Goal: Consume media (video, audio): Consume media (video, audio)

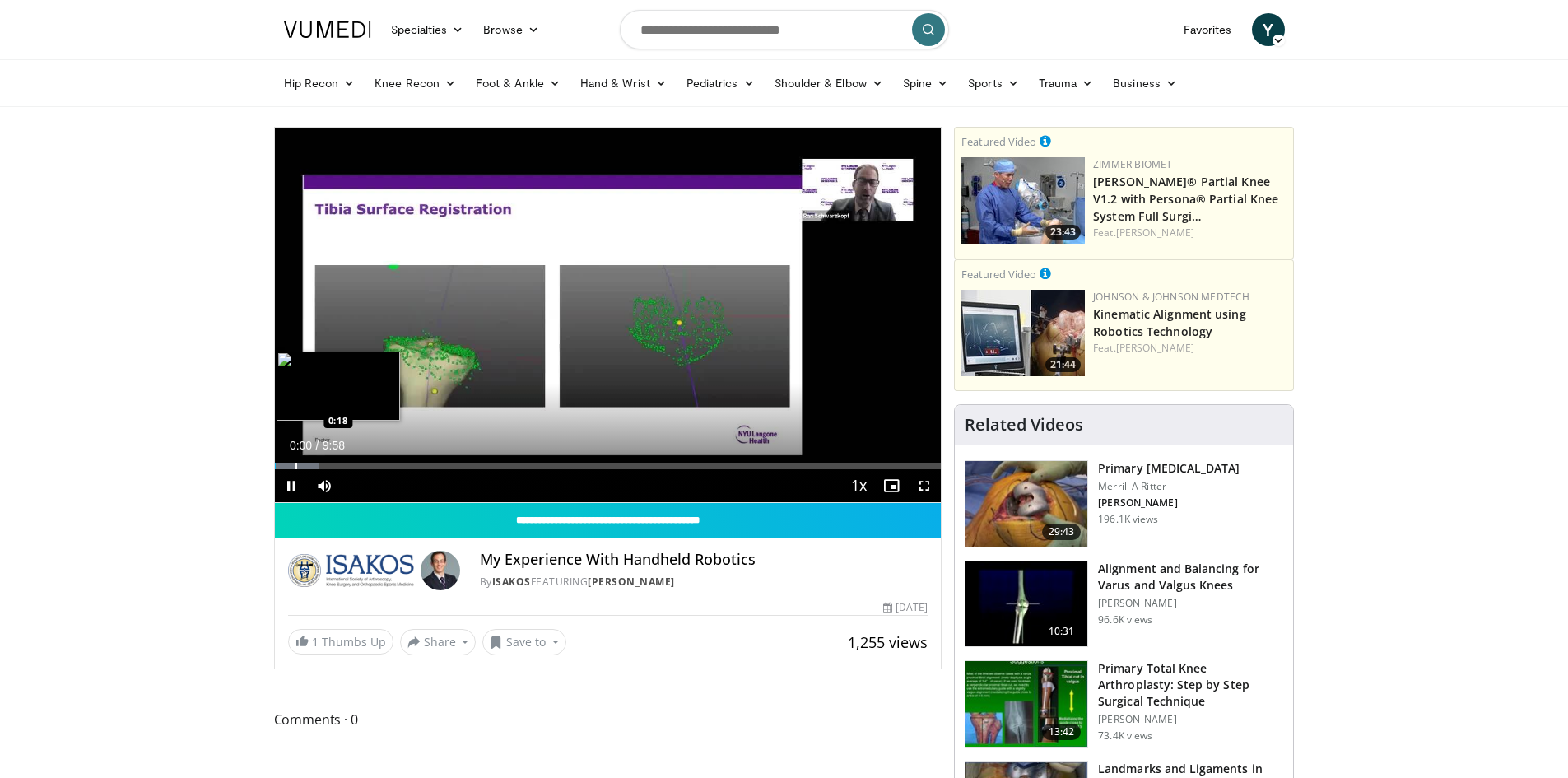
drag, startPoint x: 284, startPoint y: 462, endPoint x: 293, endPoint y: 462, distance: 9.0
click at [289, 462] on div "Progress Bar" at bounding box center [297, 465] width 44 height 7
drag, startPoint x: 302, startPoint y: 462, endPoint x: 321, endPoint y: 466, distance: 19.4
click at [303, 462] on div "Progress Bar" at bounding box center [303, 465] width 2 height 7
click at [327, 483] on span "Video Player" at bounding box center [324, 485] width 33 height 33
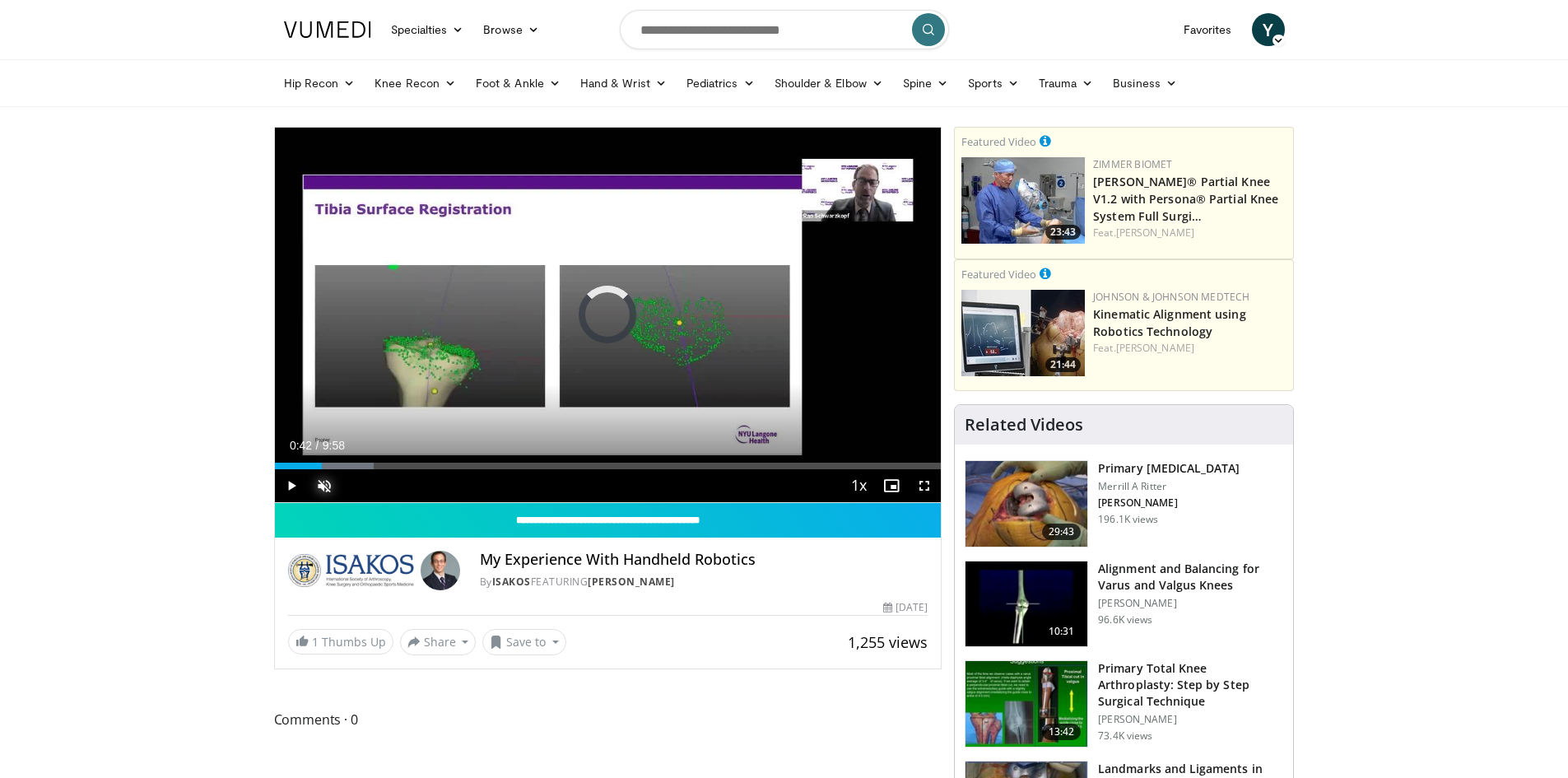
drag, startPoint x: 323, startPoint y: 468, endPoint x: 342, endPoint y: 469, distance: 19.0
click at [326, 468] on div "Loaded : 14.91% 0:26 0:43" at bounding box center [609, 465] width 667 height 7
click at [344, 468] on div "Loaded : 14.91% 0:46 0:46" at bounding box center [609, 465] width 667 height 7
click at [360, 466] on div "Progress Bar" at bounding box center [361, 465] width 2 height 7
click at [377, 464] on div "Progress Bar" at bounding box center [377, 465] width 2 height 7
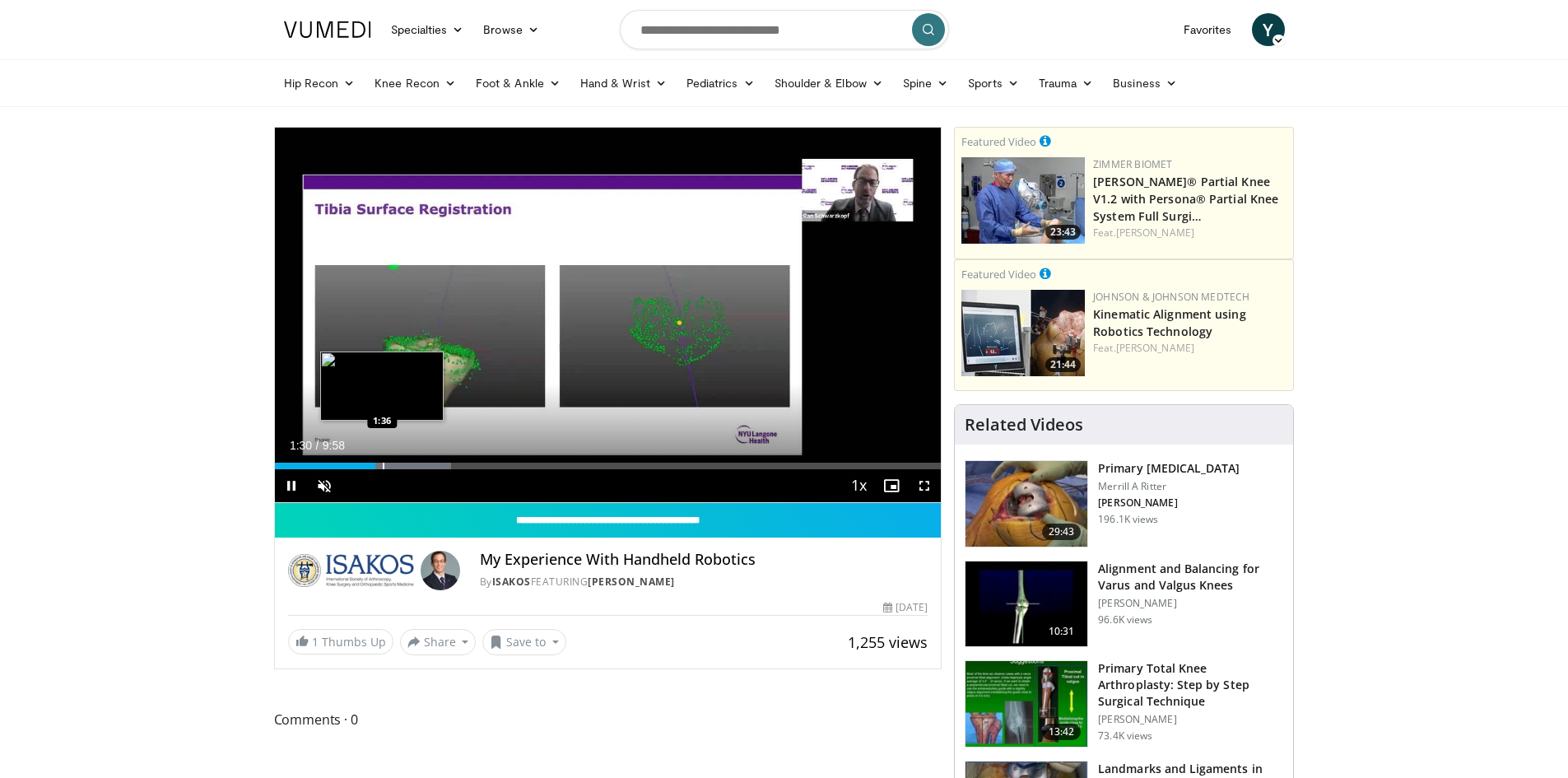
click at [389, 464] on div "10 seconds Tap to unmute" at bounding box center [609, 314] width 667 height 375
click at [403, 462] on div "Progress Bar" at bounding box center [404, 465] width 2 height 7
click at [424, 462] on div "Progress Bar" at bounding box center [424, 465] width 2 height 7
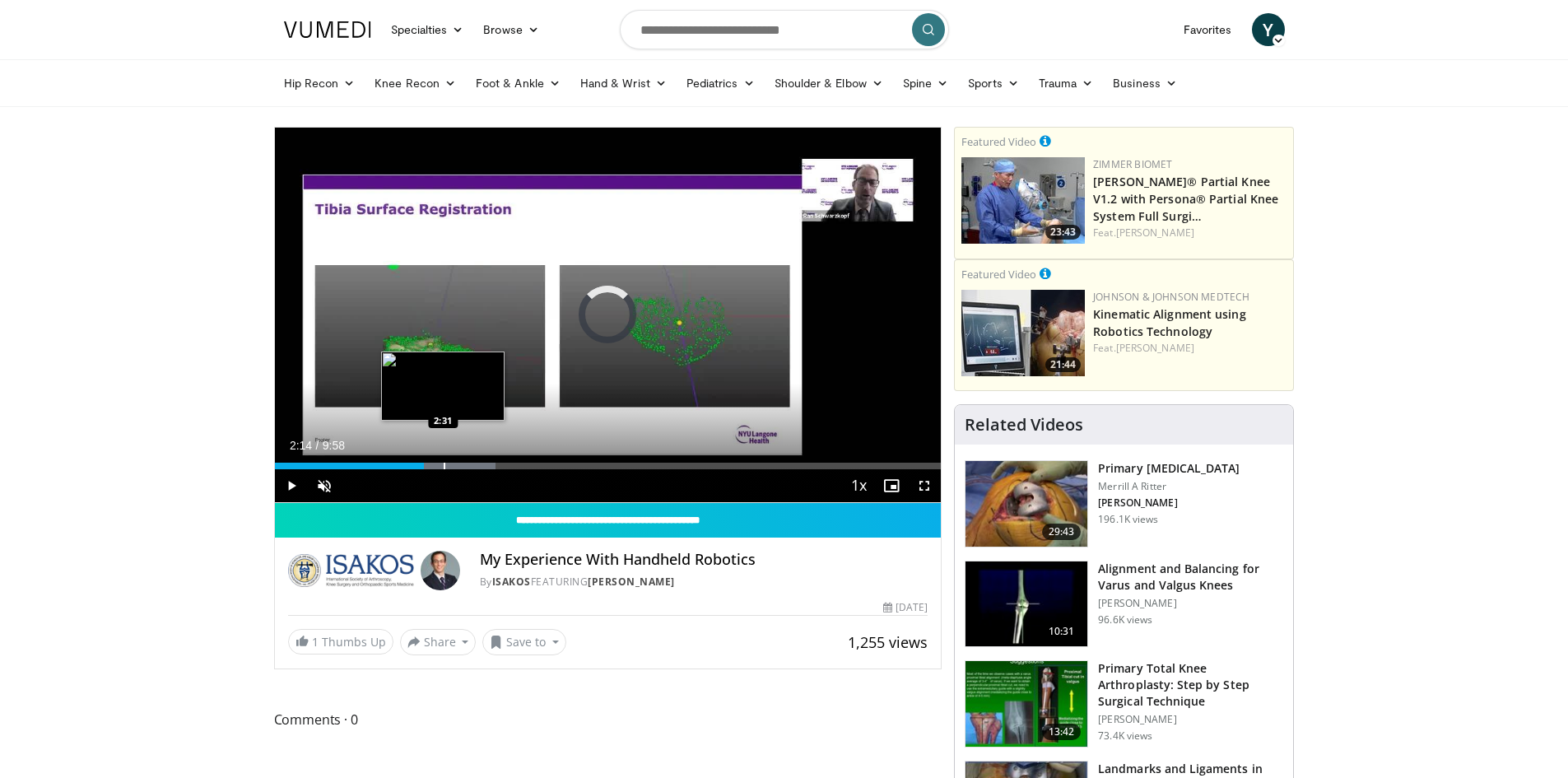
click at [444, 463] on div "Progress Bar" at bounding box center [445, 465] width 2 height 7
click at [457, 464] on div "Progress Bar" at bounding box center [458, 465] width 2 height 7
click at [474, 464] on div "Progress Bar" at bounding box center [474, 465] width 2 height 7
click at [491, 462] on div "Loaded : 39.78% 2:58 3:10" at bounding box center [609, 465] width 667 height 7
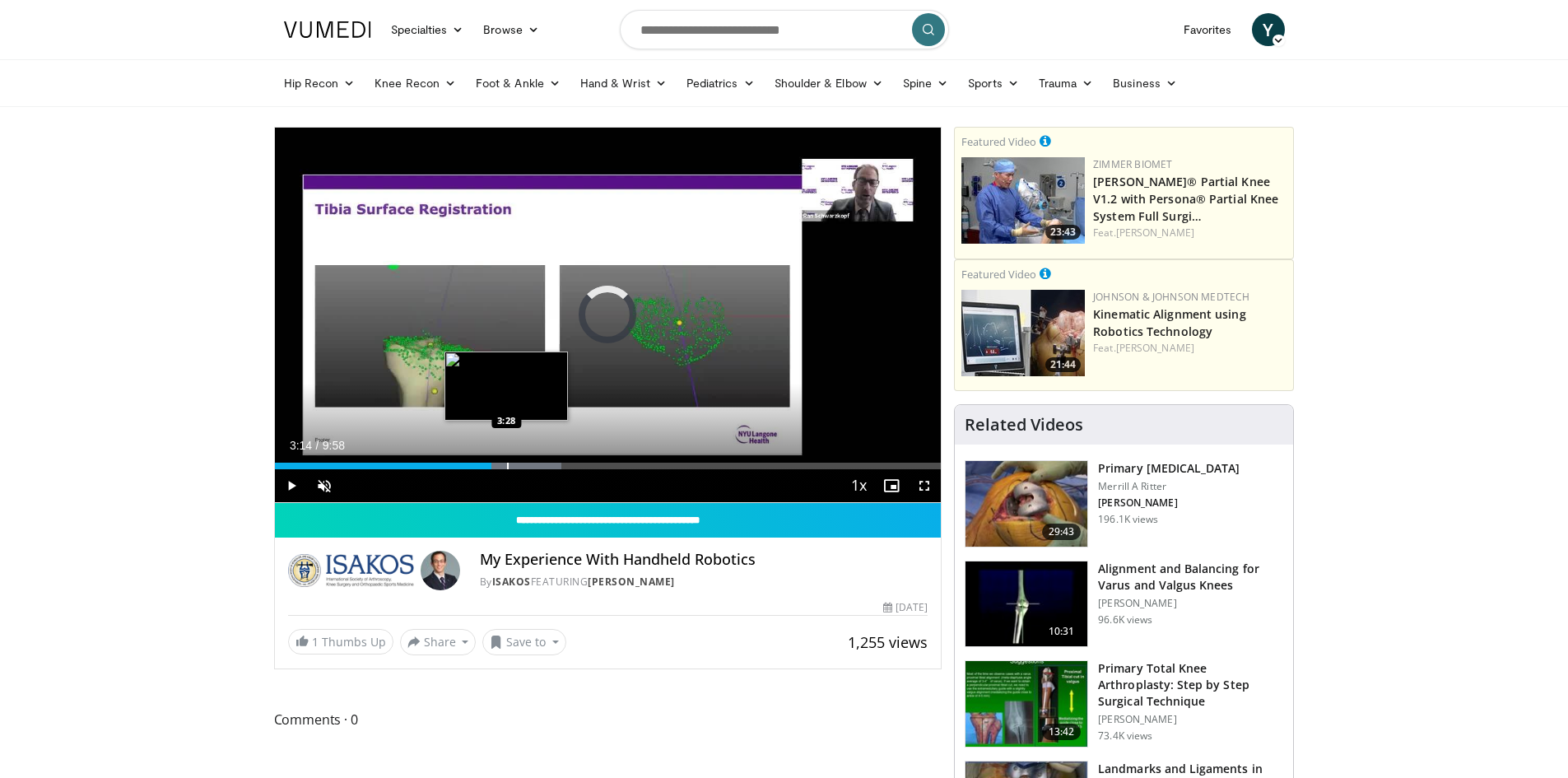
click at [507, 463] on div "Progress Bar" at bounding box center [508, 465] width 2 height 7
click at [520, 463] on div "Progress Bar" at bounding box center [521, 465] width 2 height 7
click at [540, 465] on div "Progress Bar" at bounding box center [540, 465] width 2 height 7
click at [543, 465] on div "Progress Bar" at bounding box center [543, 465] width 2 height 7
click at [555, 462] on div "Progress Bar" at bounding box center [556, 465] width 2 height 7
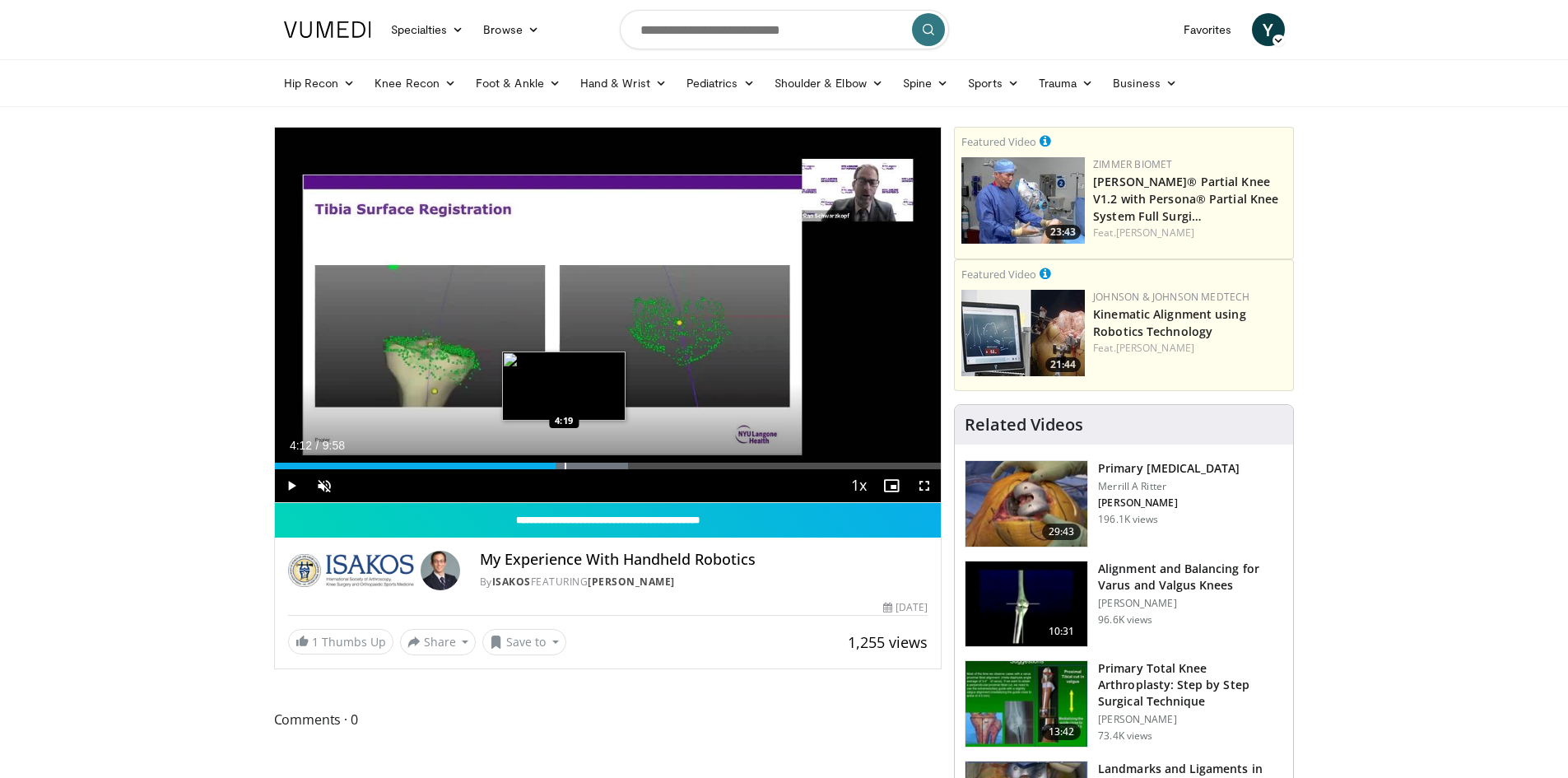
click at [564, 459] on div "Loaded : 53.05% 4:12 4:19" at bounding box center [609, 461] width 667 height 16
click at [579, 459] on div "Loaded : 53.49% 4:19 4:30" at bounding box center [609, 461] width 667 height 16
click at [599, 458] on div "Loaded : 54.71% 4:33 4:48" at bounding box center [609, 461] width 667 height 16
click at [613, 462] on div "Progress Bar" at bounding box center [614, 465] width 2 height 7
drag, startPoint x: 928, startPoint y: 484, endPoint x: 928, endPoint y: 555, distance: 71.0
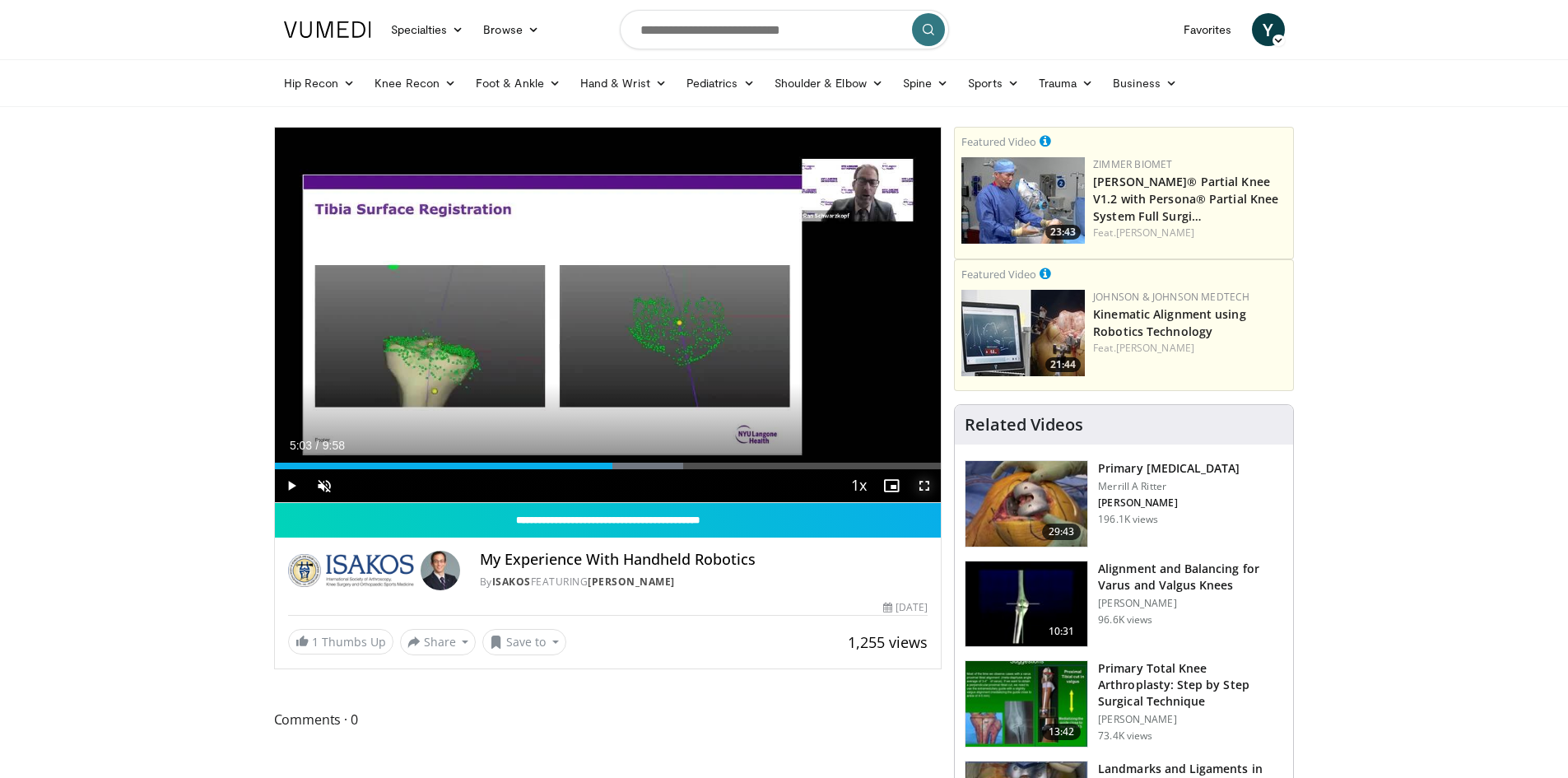
click at [928, 484] on span "Video Player" at bounding box center [925, 485] width 33 height 33
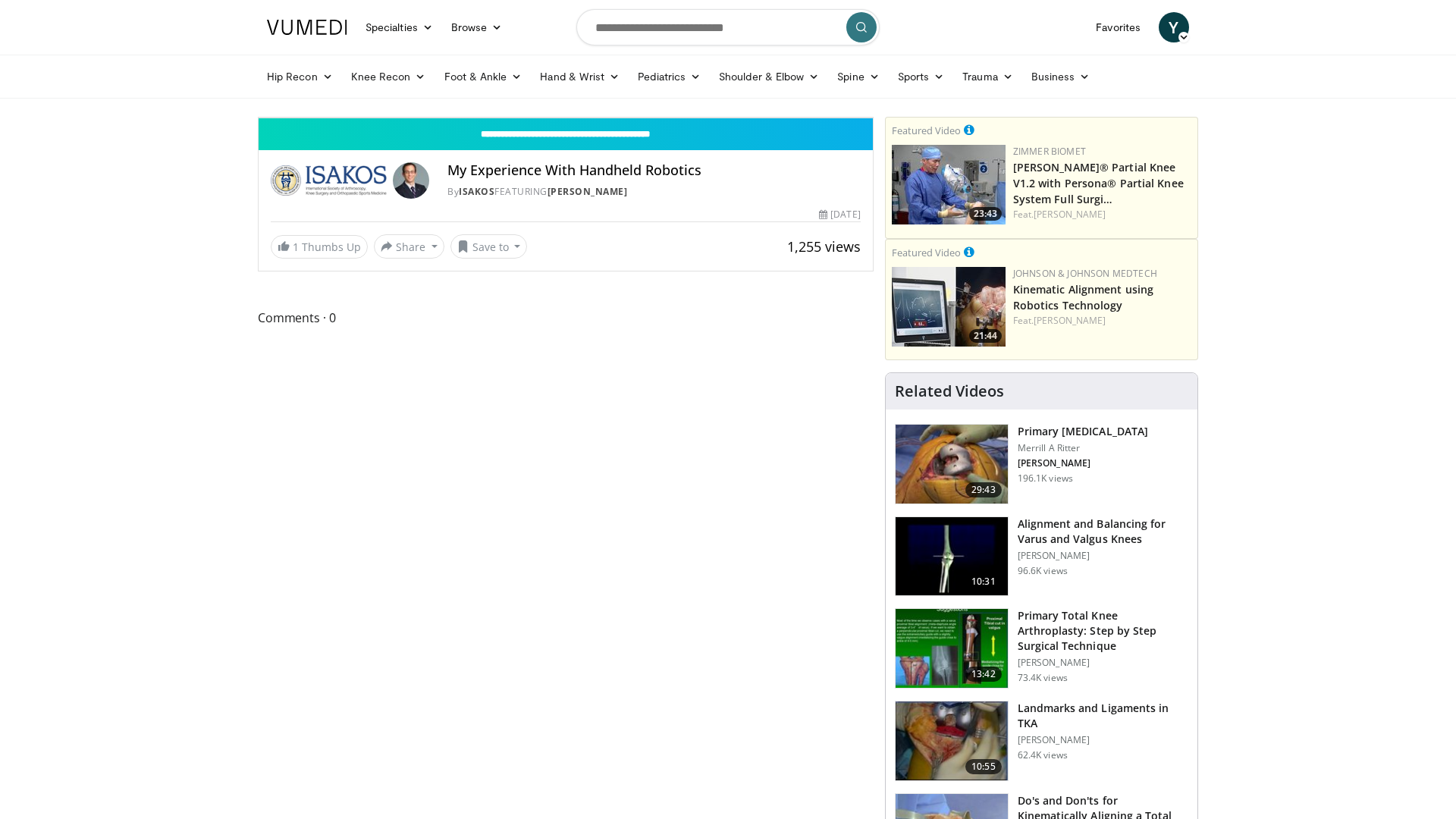
drag, startPoint x: 743, startPoint y: 783, endPoint x: 751, endPoint y: 783, distance: 8.0
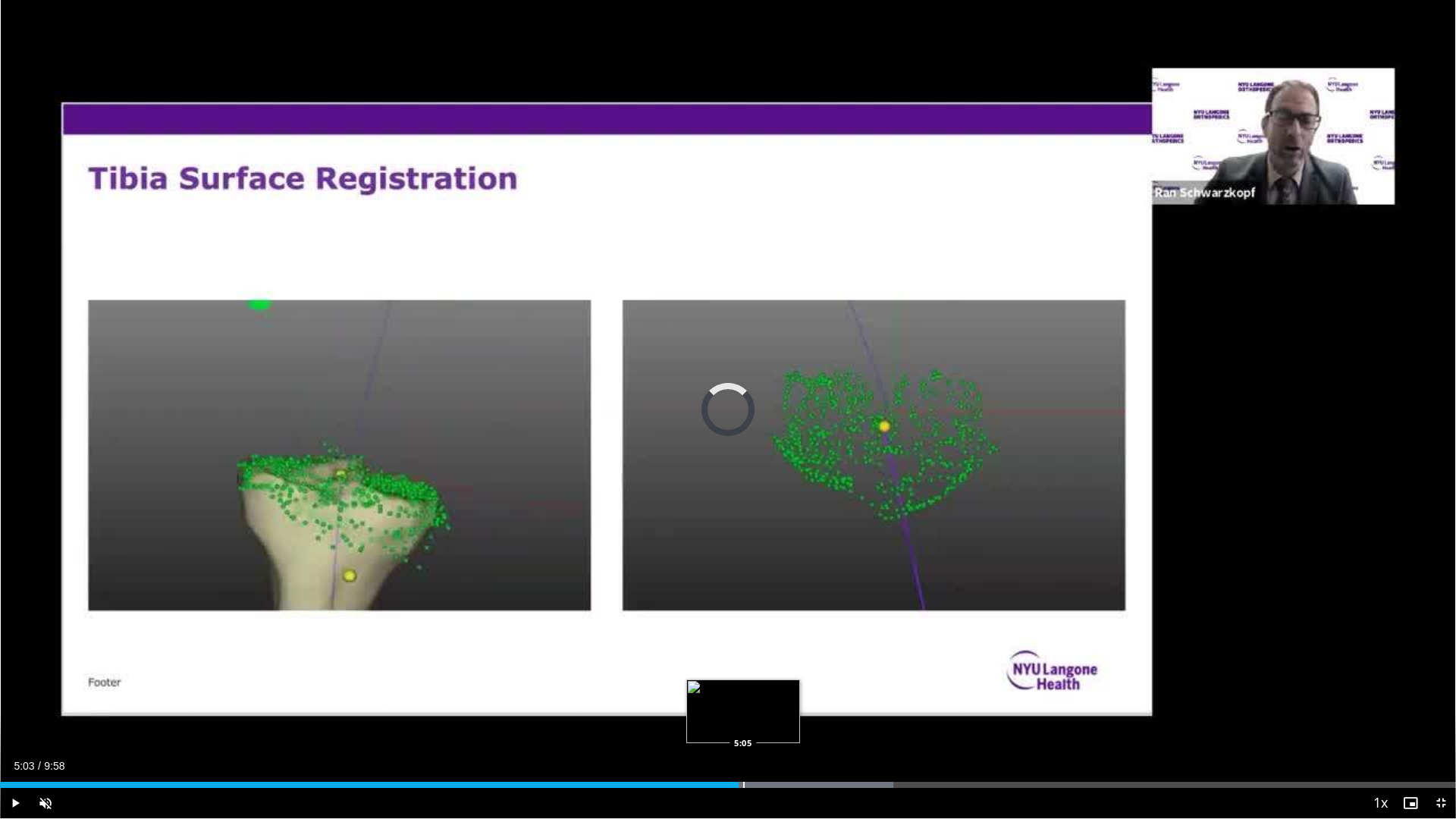
click at [744, 716] on div "Loaded : 61.34% 5:05 5:05" at bounding box center [728, 785] width 1456 height 6
click at [757, 716] on div "Progress Bar" at bounding box center [757, 785] width 2 height 6
click at [773, 716] on div "Progress Bar" at bounding box center [773, 785] width 2 height 6
click at [791, 716] on div "Progress Bar" at bounding box center [792, 785] width 2 height 6
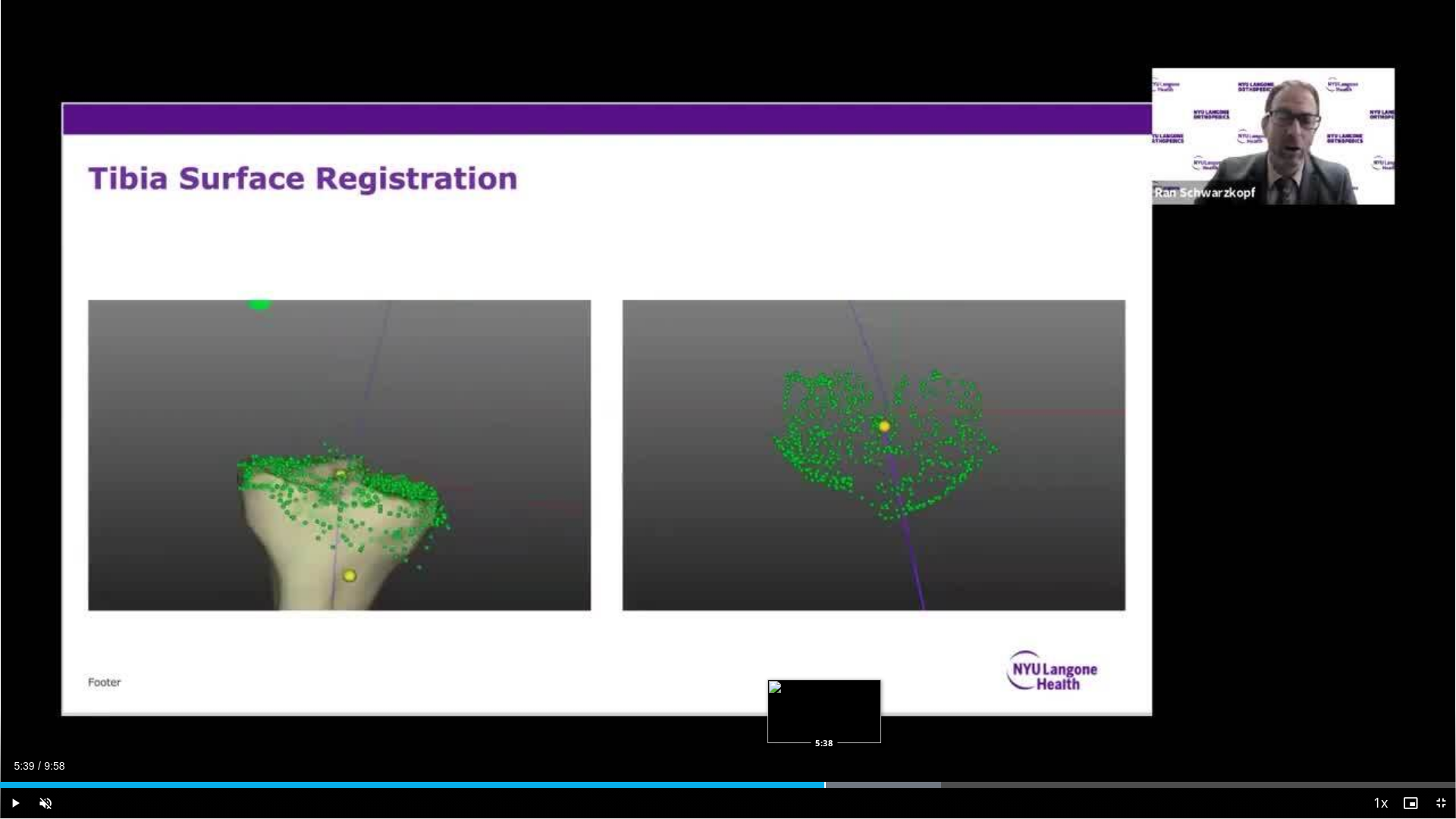
drag, startPoint x: 825, startPoint y: 781, endPoint x: 852, endPoint y: 781, distance: 27.0
click at [826, 716] on div "Loaded : 64.66% 5:24 5:38" at bounding box center [728, 781] width 1456 height 15
drag, startPoint x: 854, startPoint y: 781, endPoint x: 867, endPoint y: 781, distance: 13.0
click at [856, 716] on div "Loaded : 64.66% 5:39 5:50" at bounding box center [728, 781] width 1456 height 15
click at [869, 716] on div "Progress Bar" at bounding box center [869, 785] width 2 height 6
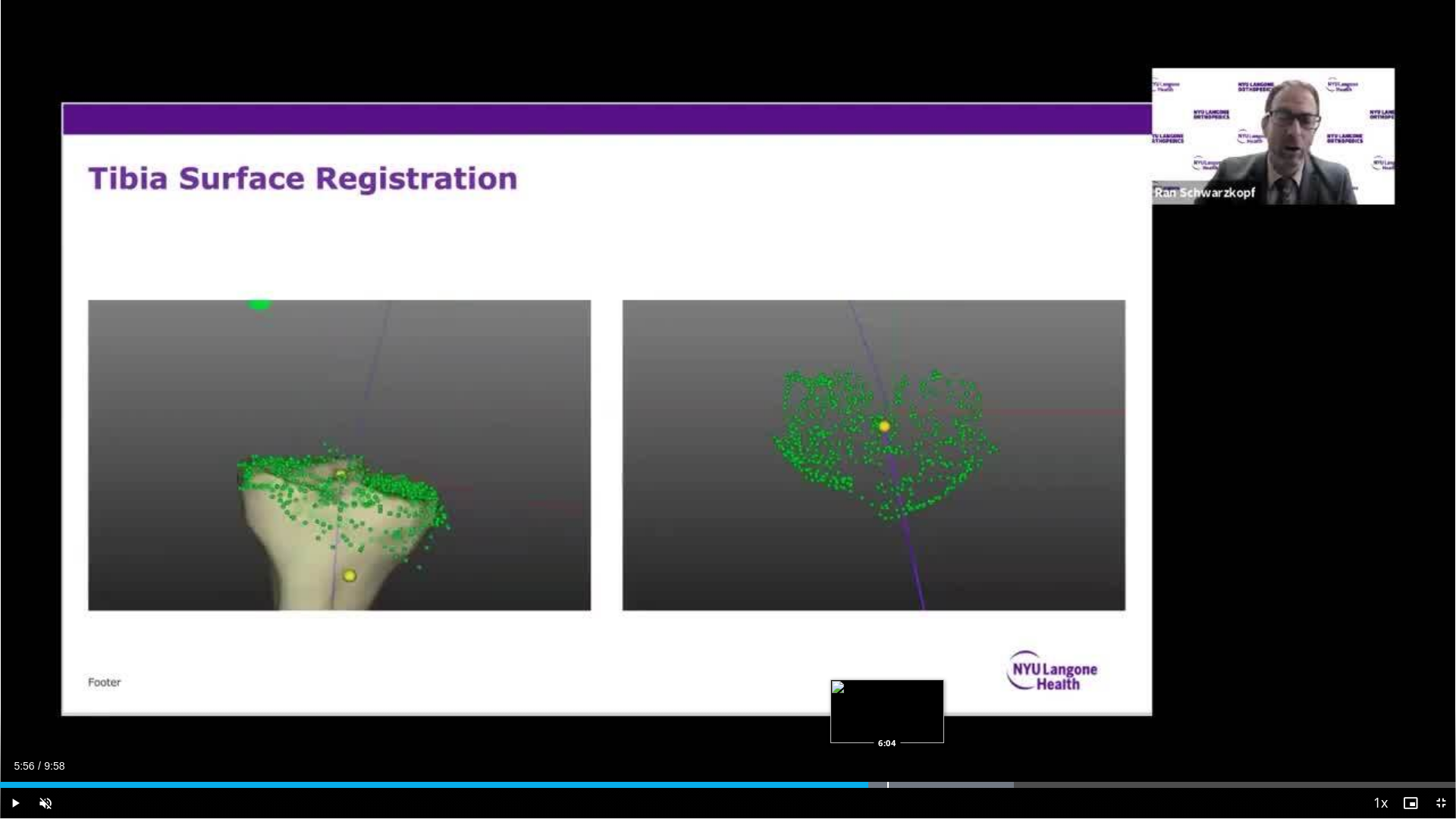
click at [887, 716] on div "Progress Bar" at bounding box center [888, 785] width 2 height 6
click at [895, 716] on div "Progress Bar" at bounding box center [894, 785] width 2 height 6
click at [917, 716] on div "Progress Bar" at bounding box center [918, 785] width 2 height 6
click at [935, 716] on div "Loaded : 73.55% 6:24 6:23" at bounding box center [728, 785] width 1456 height 6
click at [957, 716] on div "Loaded : 74.60% 6:24 6:32" at bounding box center [728, 781] width 1456 height 15
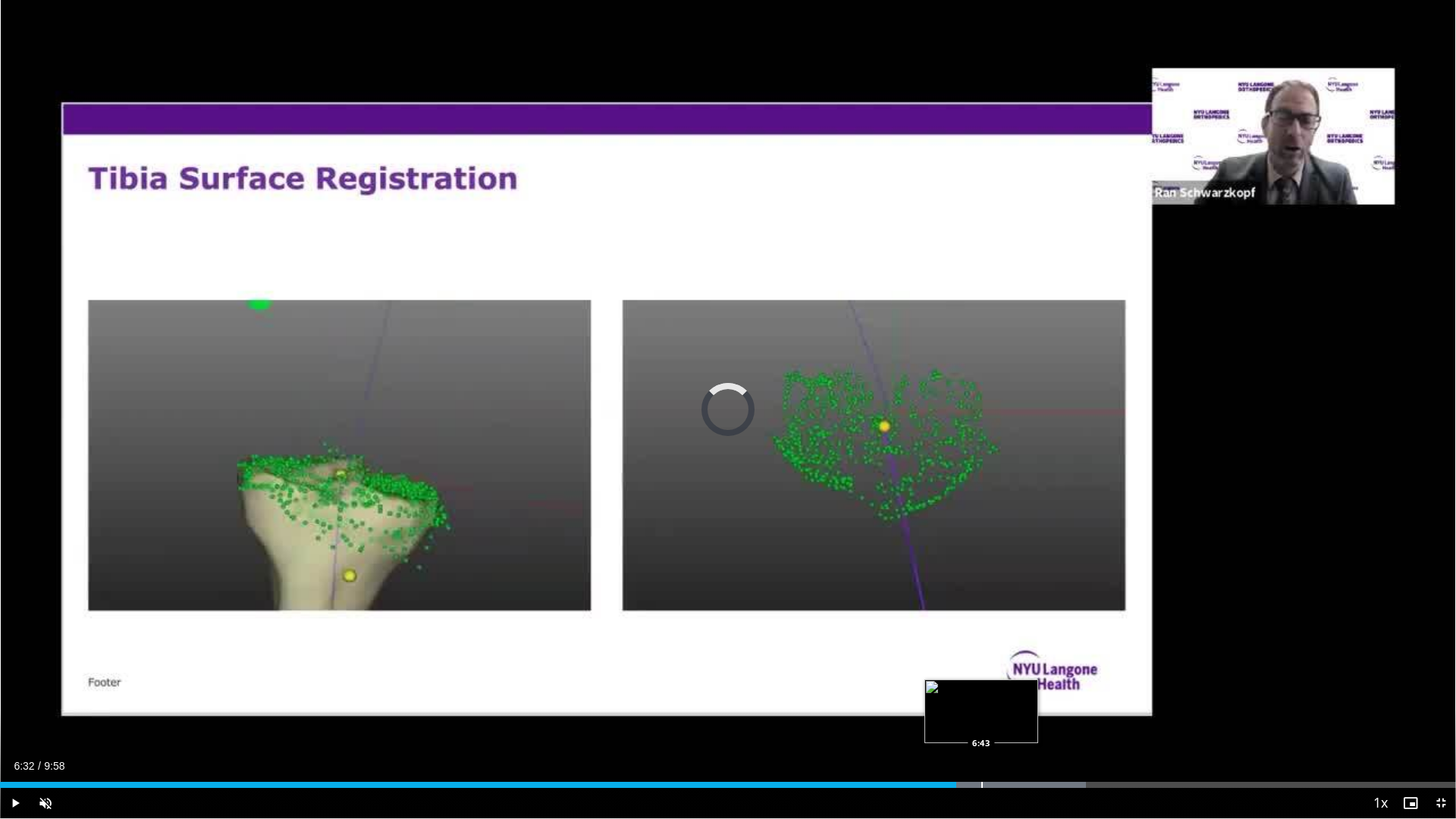
click at [981, 716] on div "Progress Bar" at bounding box center [982, 785] width 2 height 6
click at [1012, 716] on div "Progress Bar" at bounding box center [1013, 785] width 2 height 6
click at [1029, 716] on div "Progress Bar" at bounding box center [1028, 785] width 2 height 6
click at [1063, 716] on div "Current Time 7:05 / Duration 9:58 Play Skip Backward Skip Forward Unmute 0% Loa…" at bounding box center [728, 804] width 1456 height 31
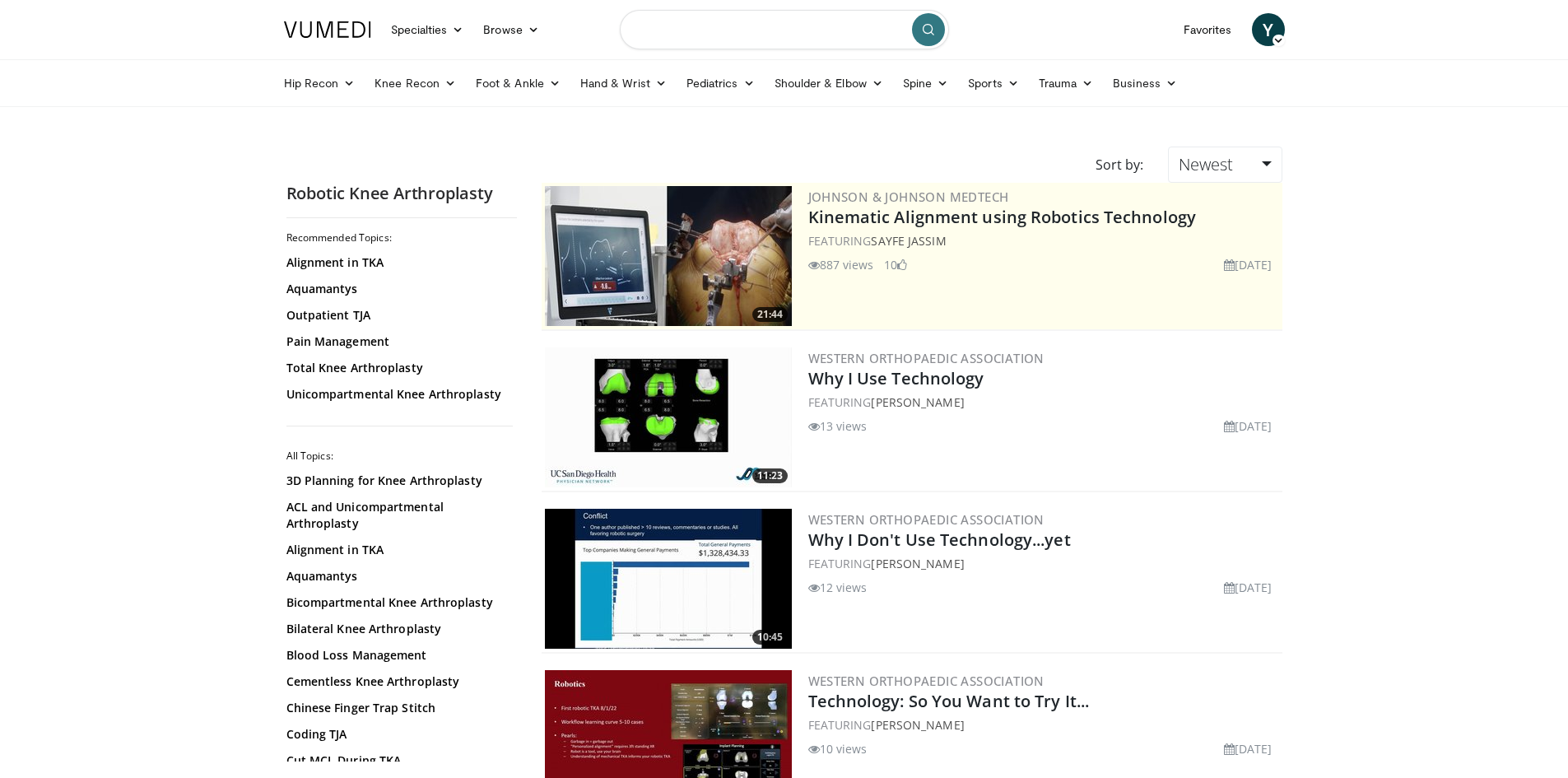
click at [729, 27] on input "Search topics, interventions" at bounding box center [785, 30] width 329 height 40
type input "*****"
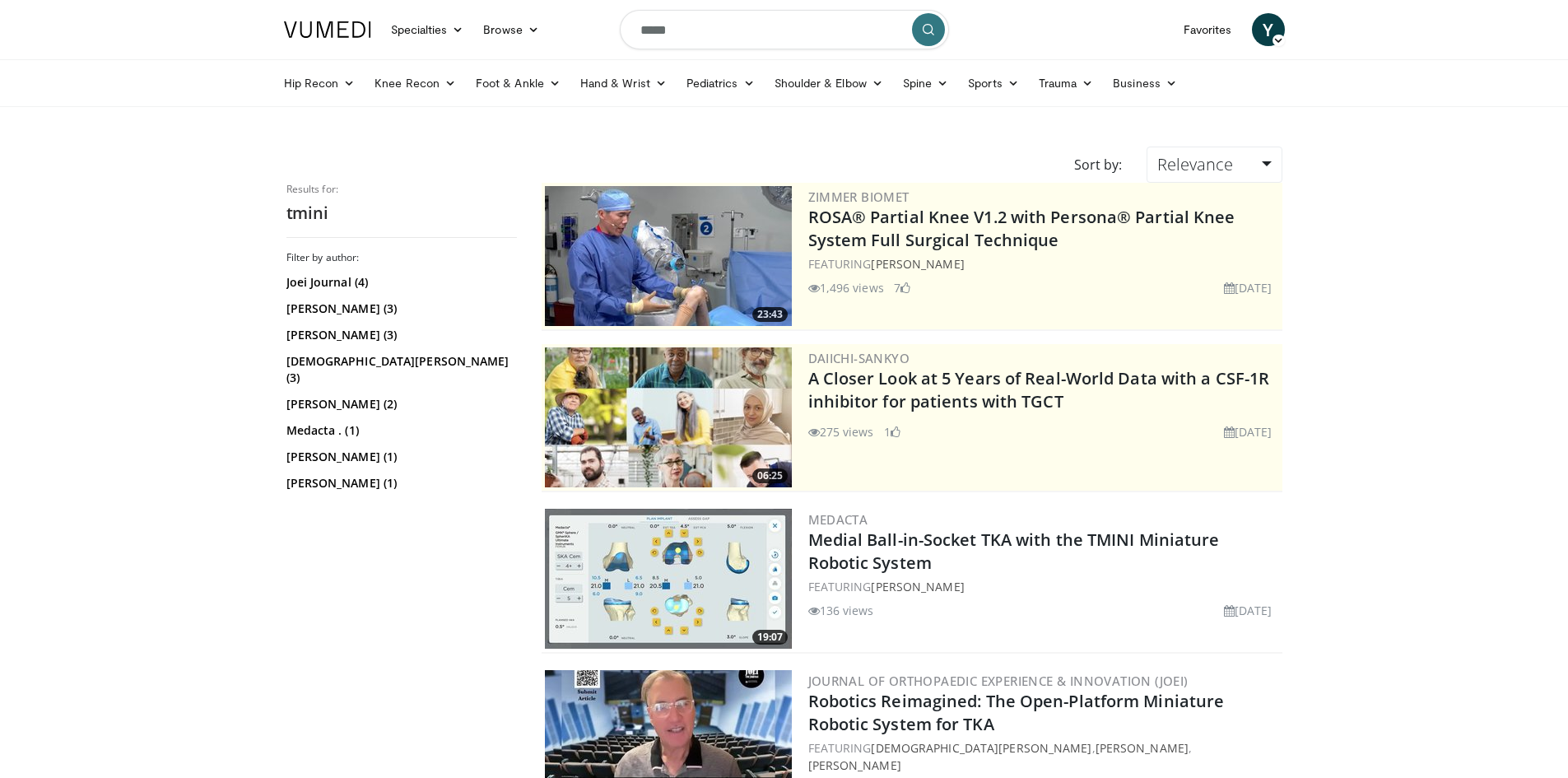
drag, startPoint x: 0, startPoint y: 0, endPoint x: 729, endPoint y: 27, distance: 729.5
click at [729, 27] on input "*****" at bounding box center [785, 30] width 329 height 40
type input "******"
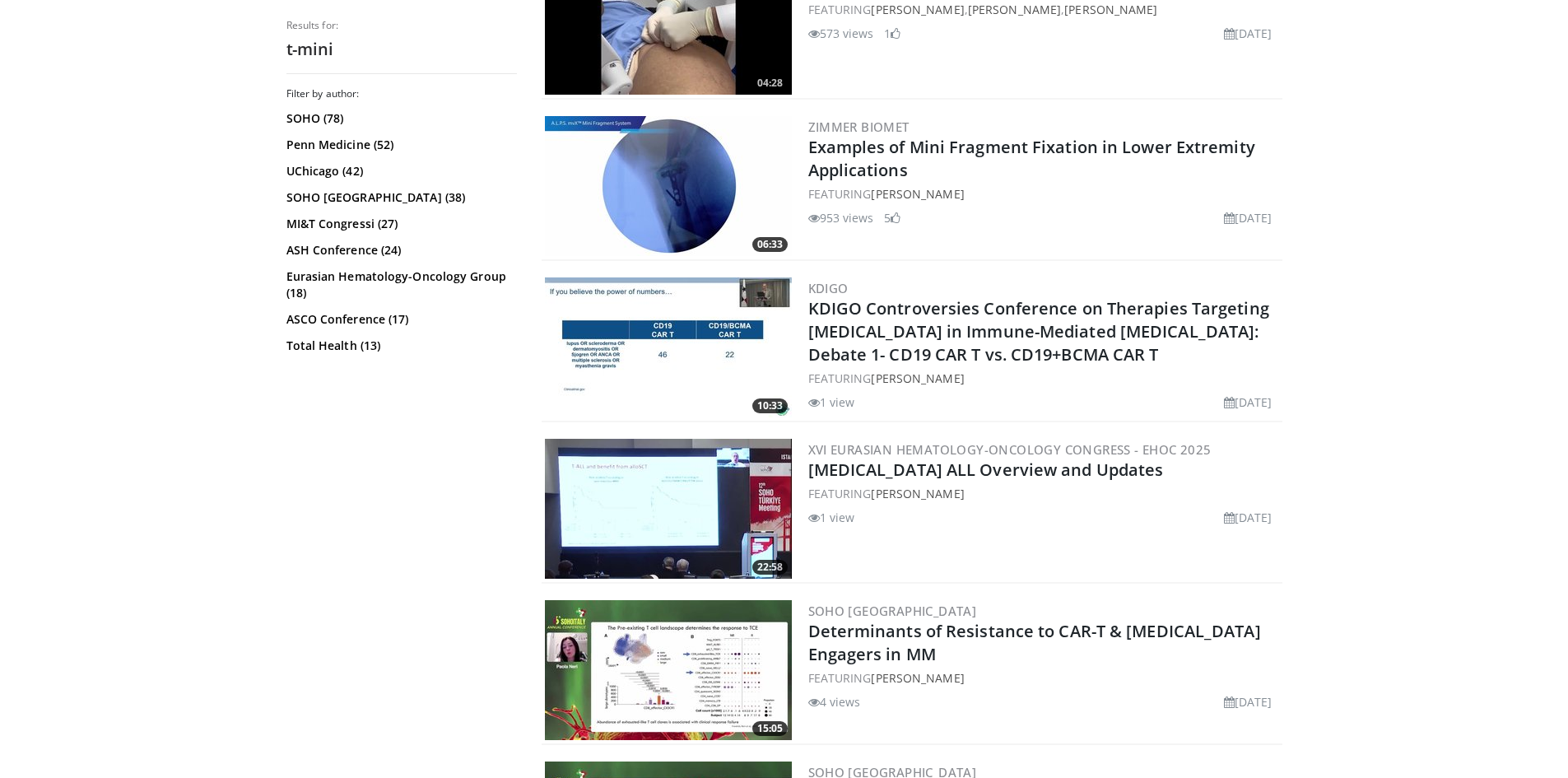
scroll to position [329, 0]
